Goal: Complete application form

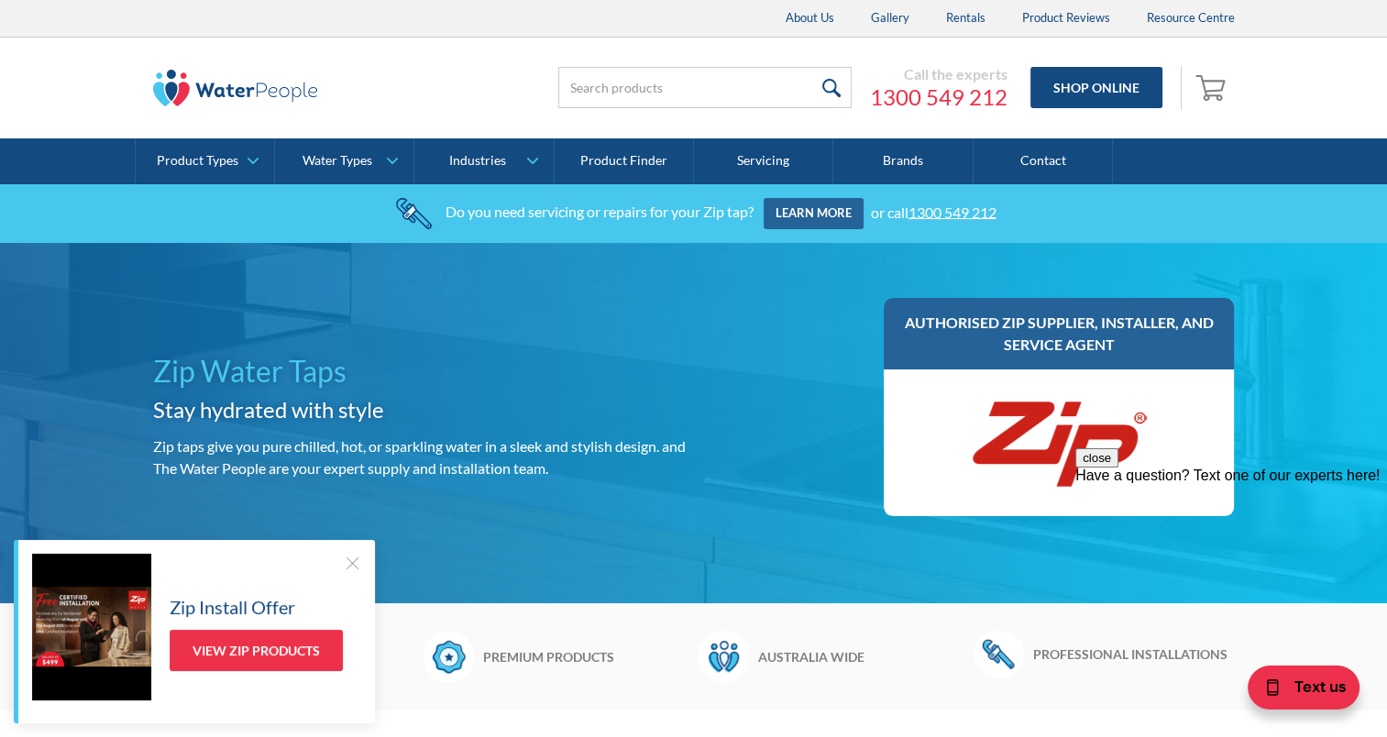
click at [352, 562] on div at bounding box center [352, 563] width 18 height 18
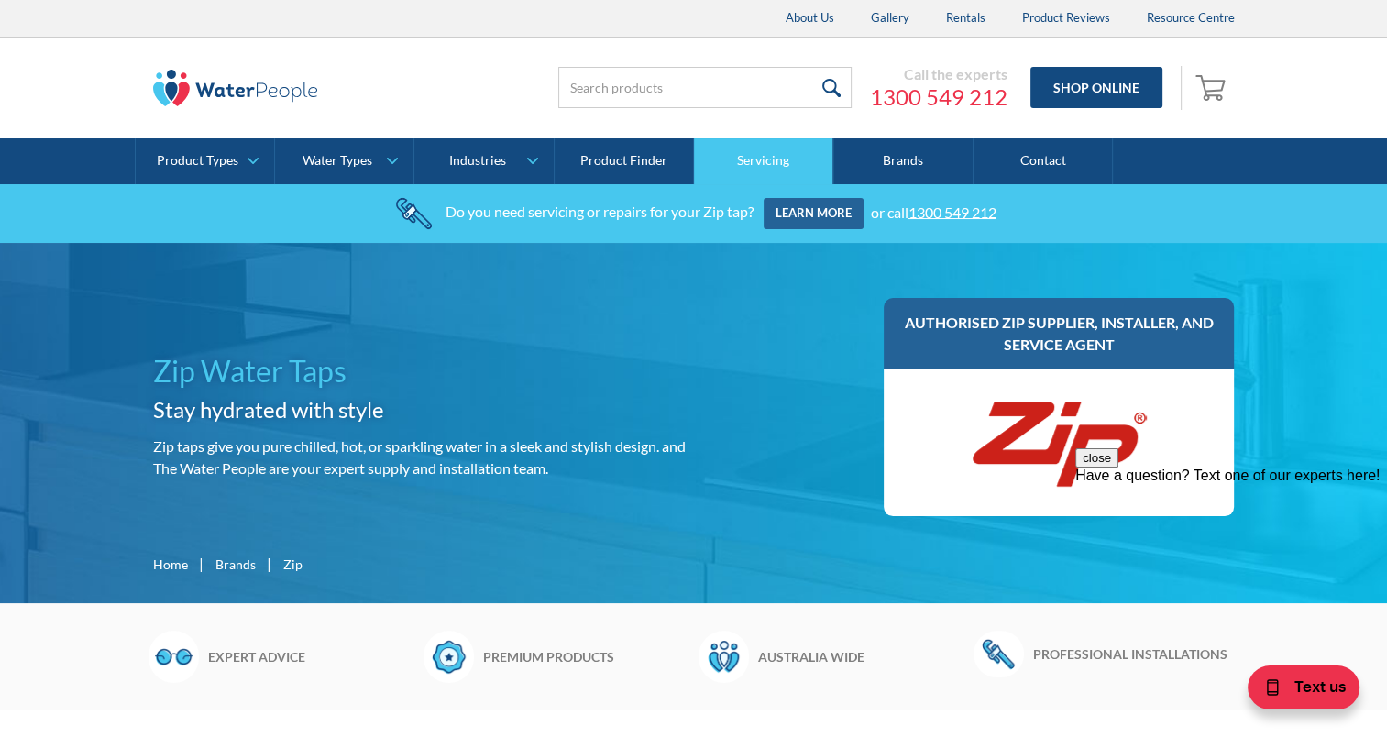
click at [782, 154] on link "Servicing" at bounding box center [763, 161] width 139 height 46
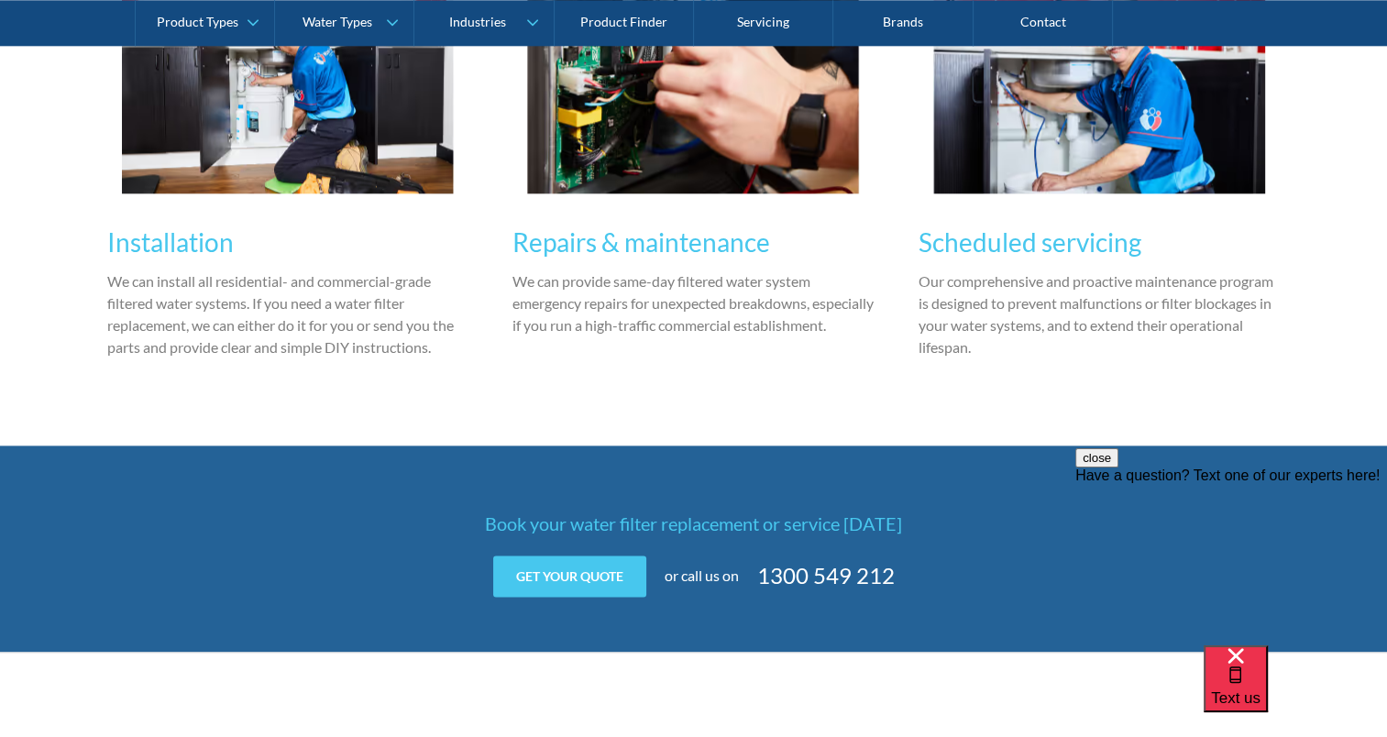
scroll to position [2291, 0]
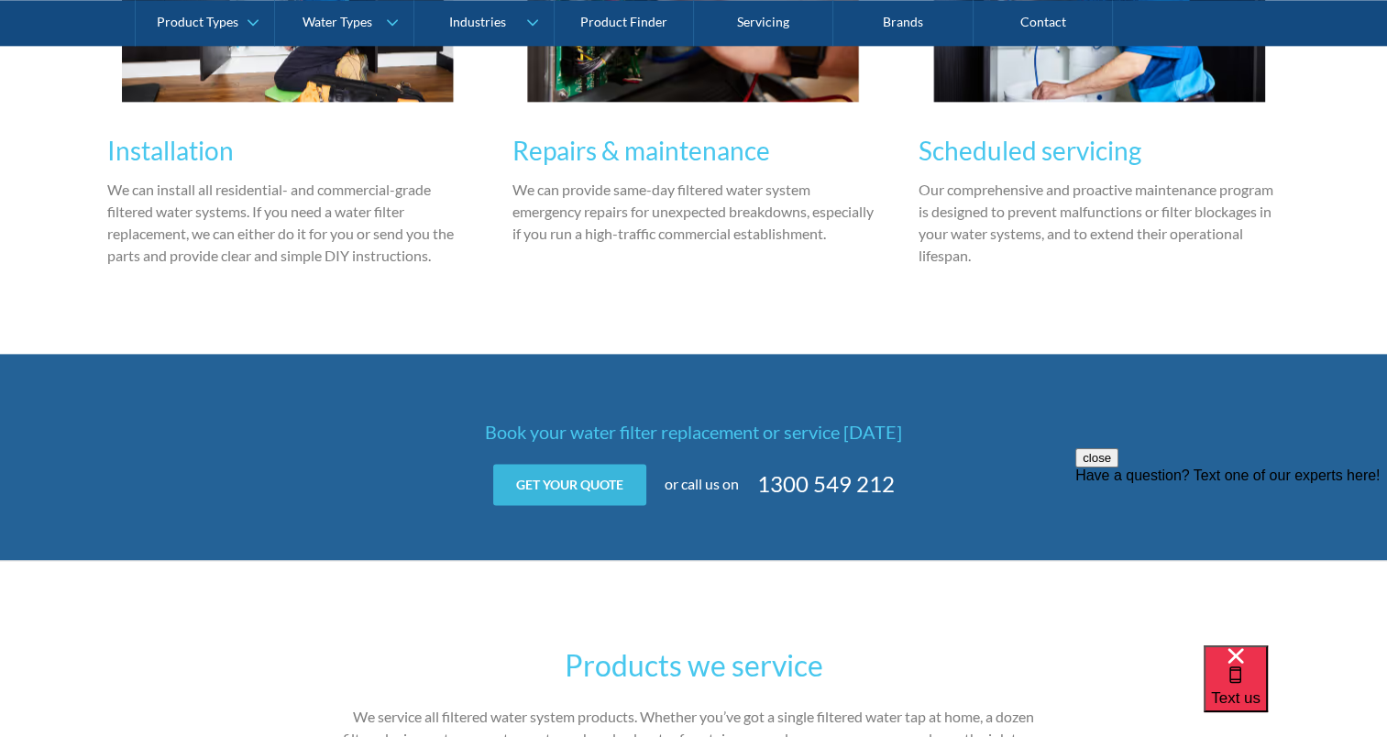
click at [573, 484] on link "Get your quote" at bounding box center [569, 484] width 153 height 41
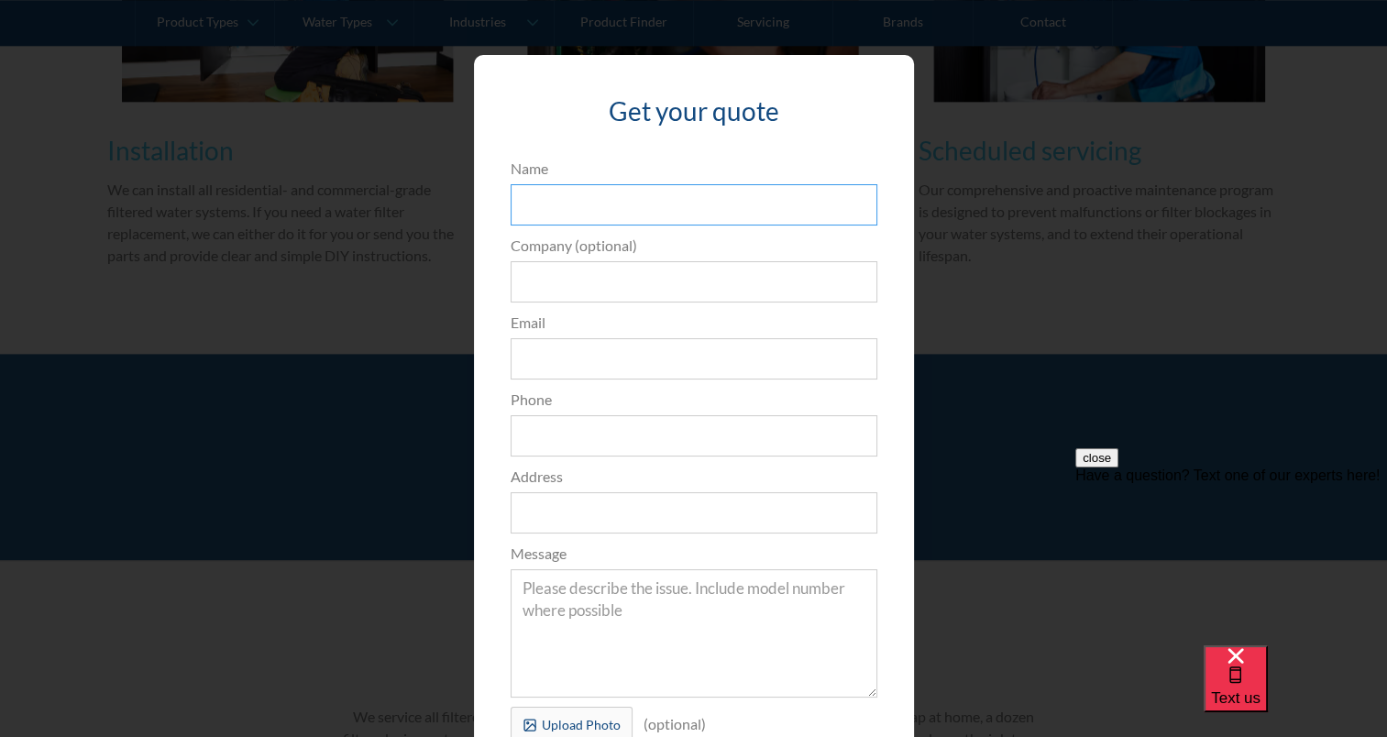
click at [583, 205] on input "Name" at bounding box center [694, 204] width 367 height 41
type input "[PERSON_NAME]"
type input "The Bridge"
drag, startPoint x: 612, startPoint y: 197, endPoint x: 503, endPoint y: 205, distance: 109.4
click at [511, 205] on input "[PERSON_NAME]" at bounding box center [694, 204] width 367 height 41
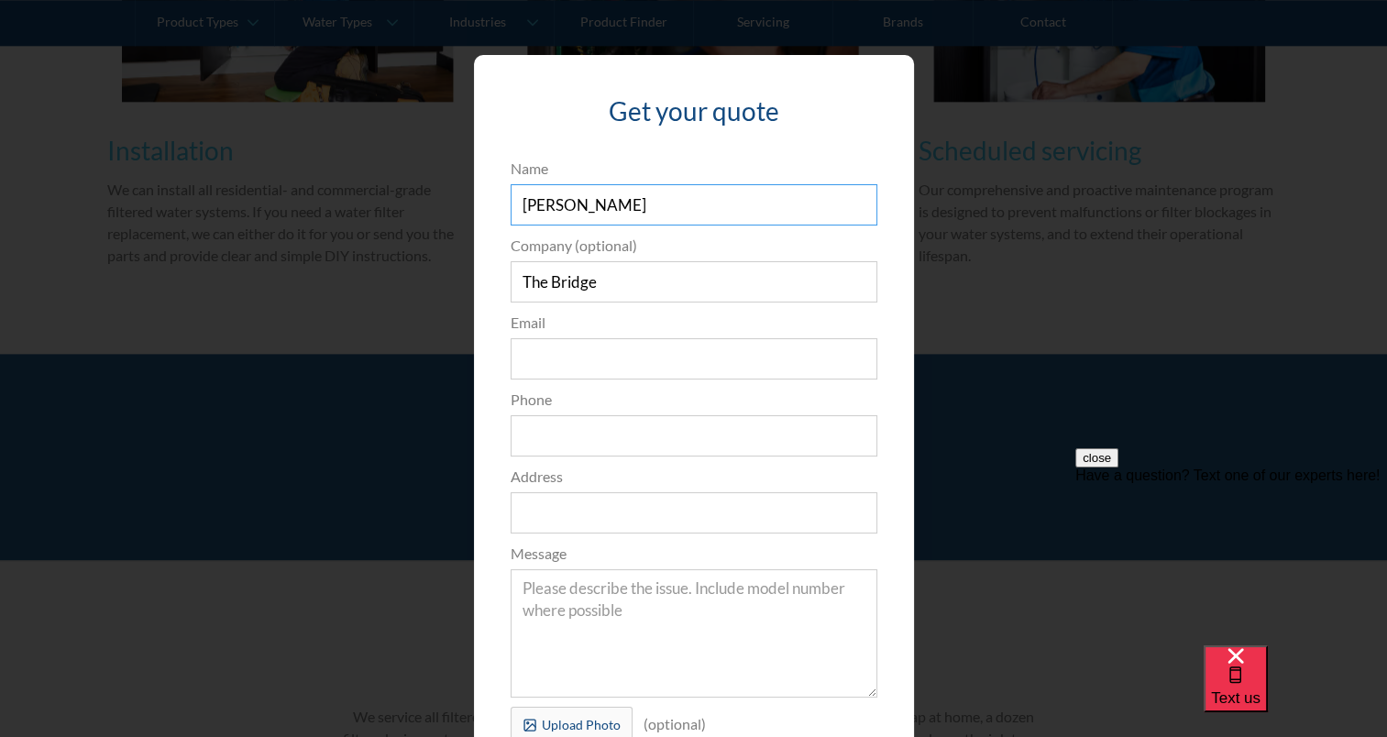
type input "[PERSON_NAME]"
type input "[EMAIL_ADDRESS][DOMAIN_NAME]"
type input "0387108555"
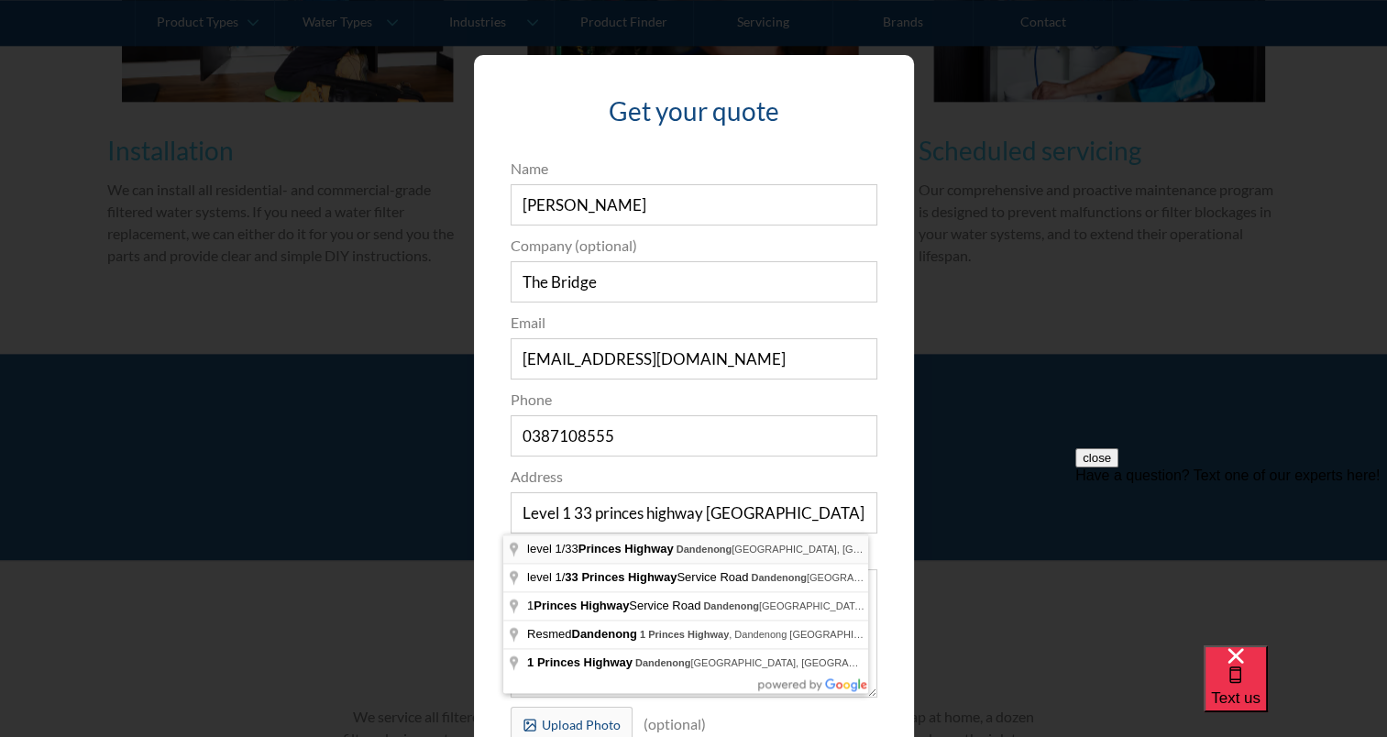
type input "level [STREET_ADDRESS]"
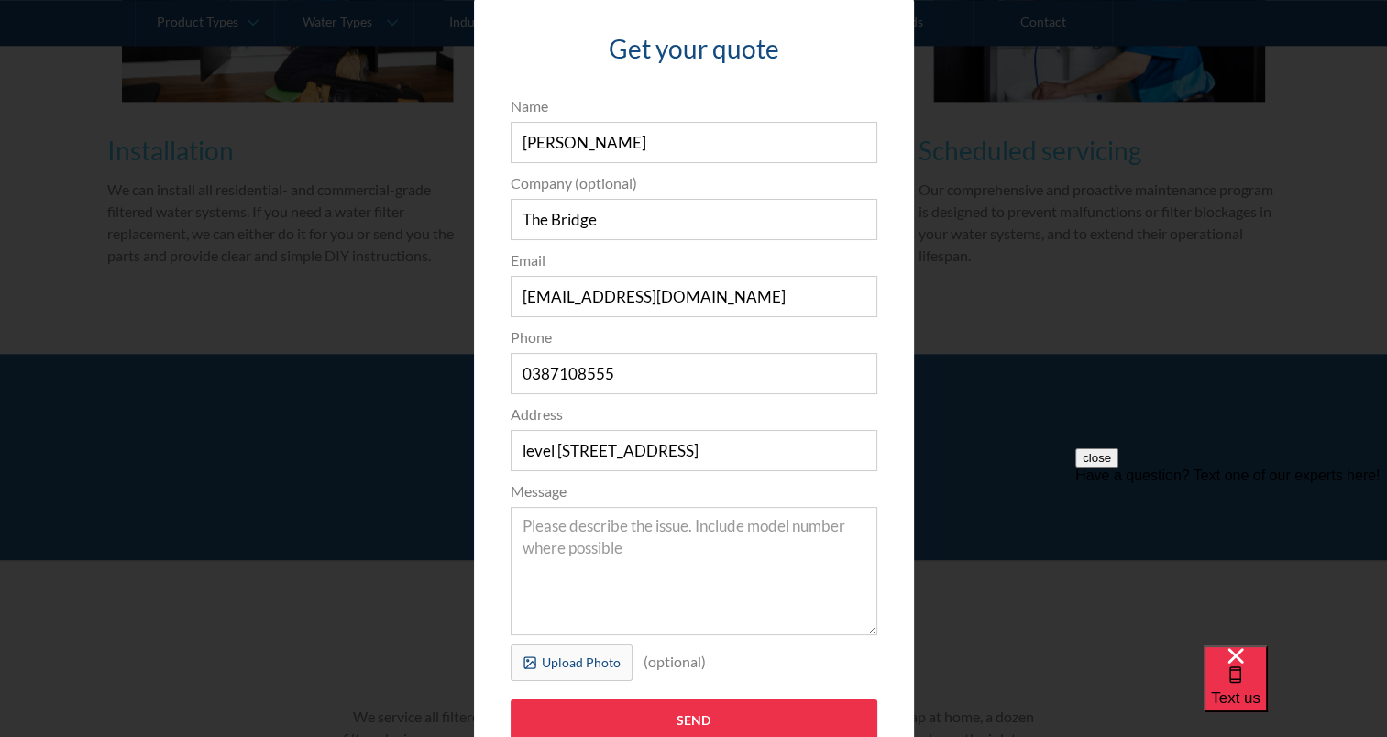
scroll to position [92, 0]
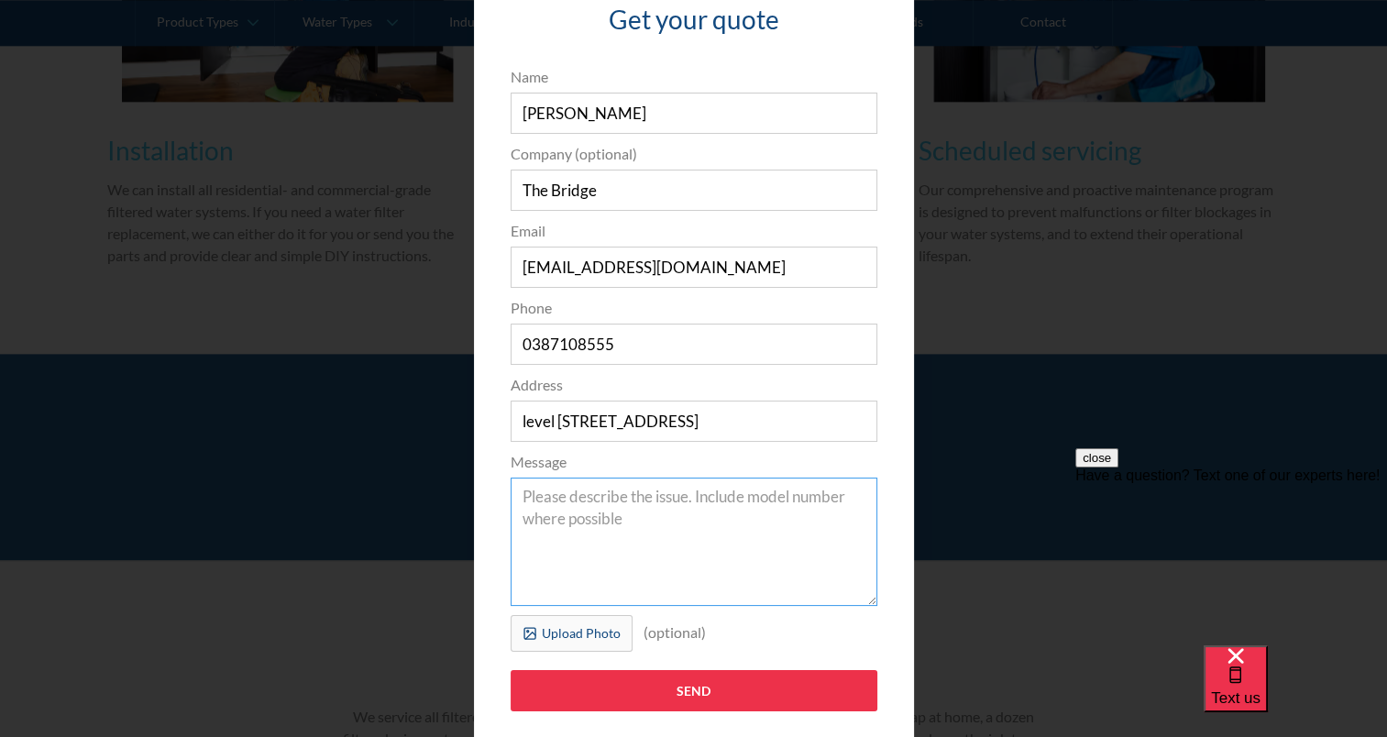
click at [524, 500] on textarea "Message" at bounding box center [694, 542] width 367 height 128
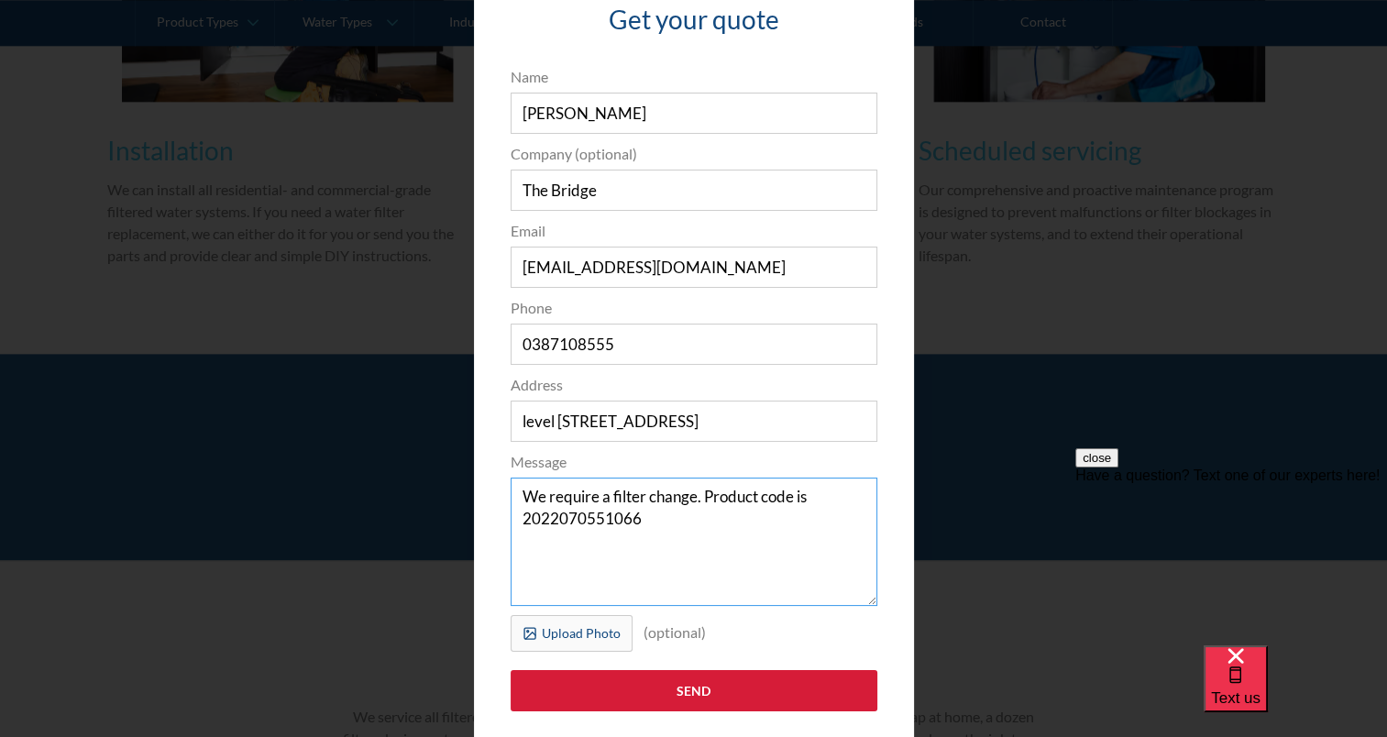
type textarea "We require a filter change. Product code is 2022070551066"
click at [700, 686] on input "Send" at bounding box center [694, 690] width 367 height 41
